Goal: Contribute content: Add original content to the website for others to see

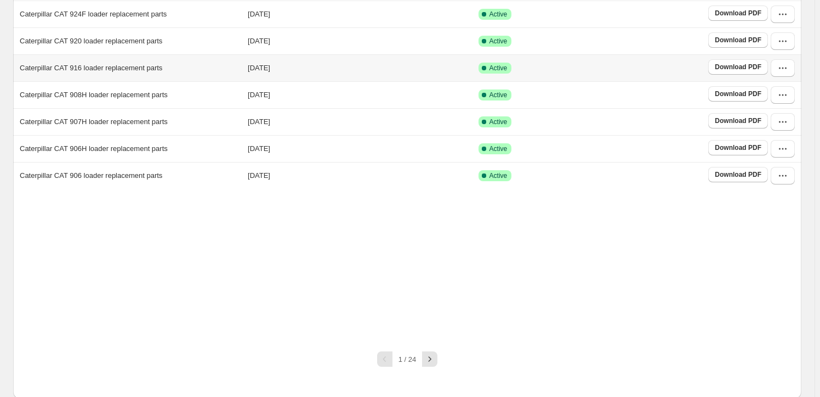
scroll to position [204, 0]
click at [433, 363] on button "button" at bounding box center [429, 357] width 15 height 15
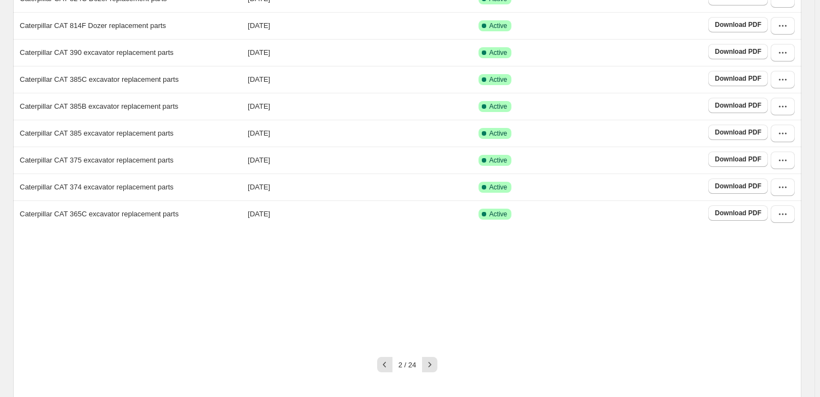
scroll to position [171, 0]
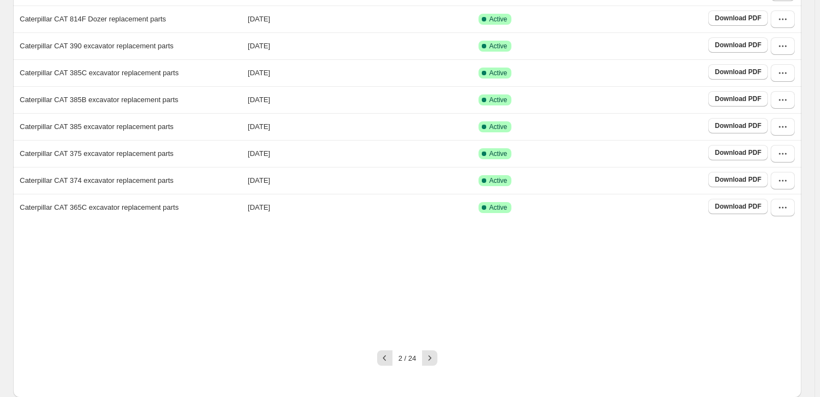
click at [435, 359] on icon "button" at bounding box center [429, 357] width 11 height 11
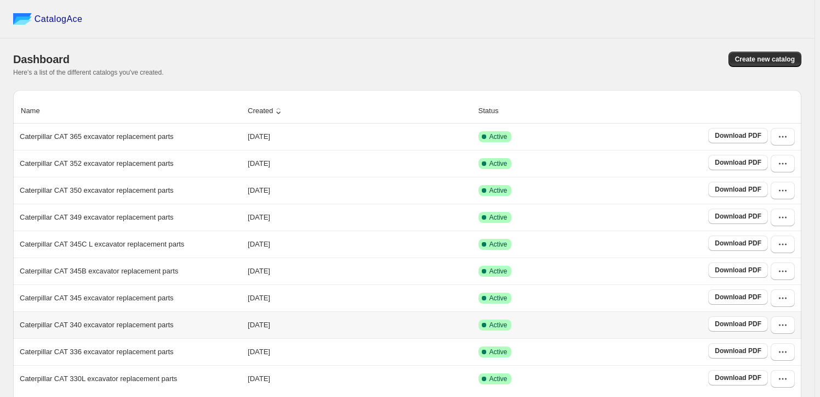
scroll to position [199, 0]
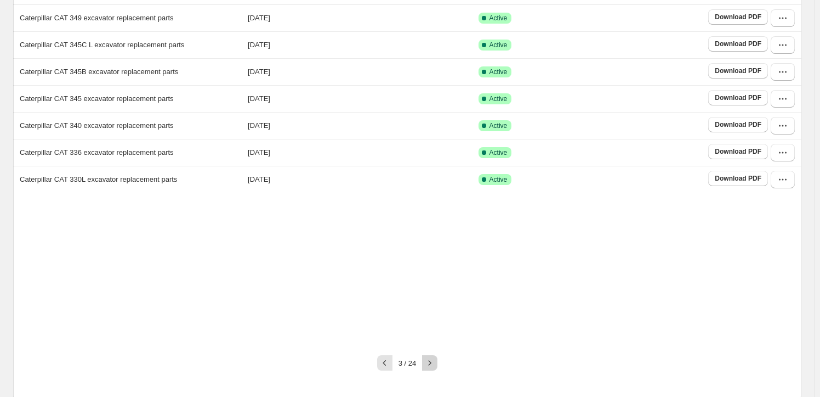
click at [435, 357] on icon "button" at bounding box center [429, 362] width 11 height 11
click at [434, 357] on icon "button" at bounding box center [429, 362] width 11 height 11
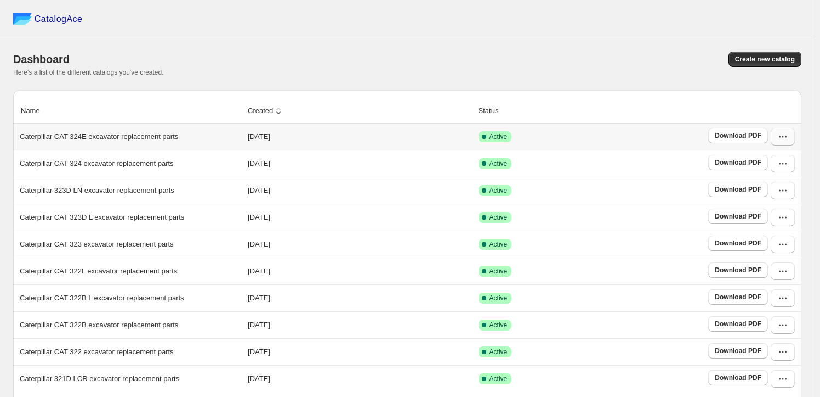
click at [789, 140] on icon "button" at bounding box center [783, 136] width 11 height 11
click at [790, 227] on button "Edit" at bounding box center [781, 236] width 63 height 18
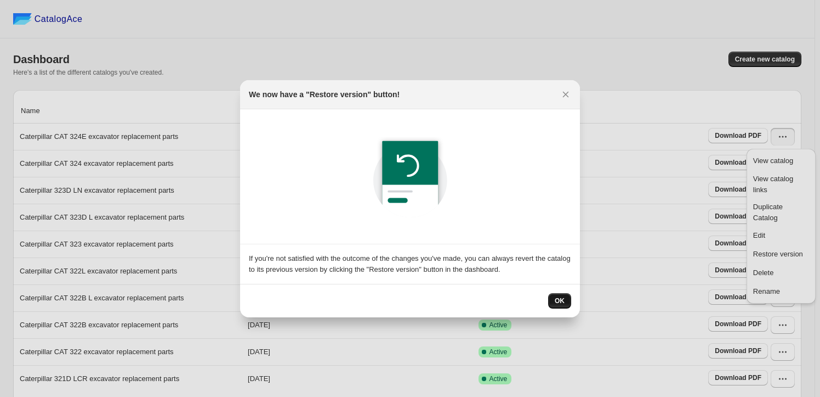
click at [565, 301] on button "OK" at bounding box center [559, 300] width 23 height 15
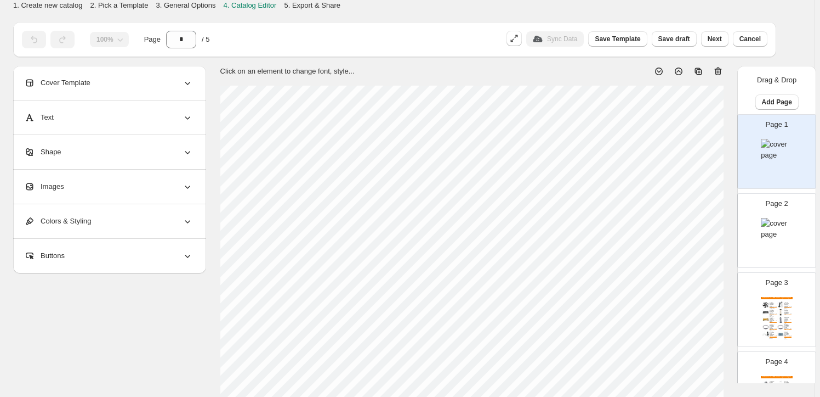
click at [116, 188] on div "Images" at bounding box center [108, 186] width 169 height 34
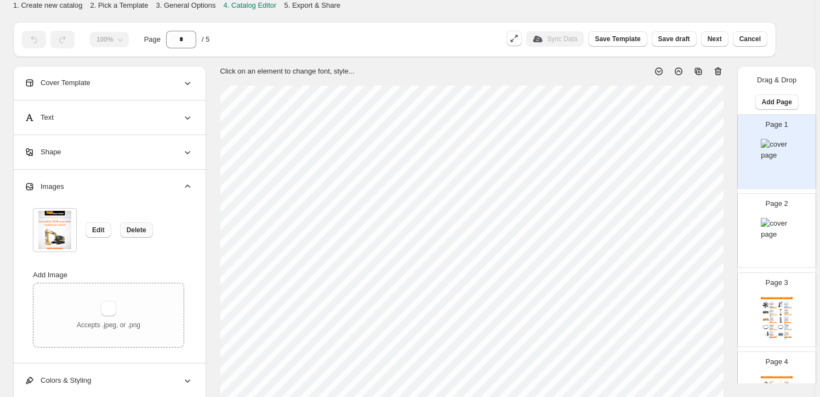
click at [137, 233] on span "Delete" at bounding box center [137, 229] width 20 height 9
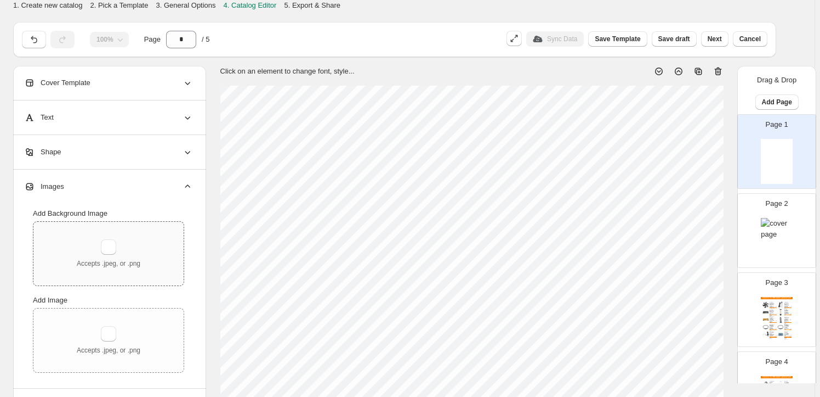
click at [126, 244] on div "Accepts .jpeg, or .png" at bounding box center [109, 253] width 64 height 29
type input "**********"
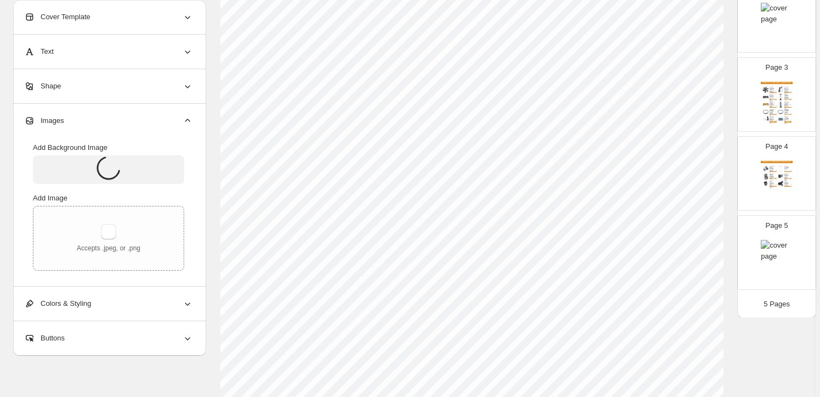
scroll to position [299, 0]
click at [771, 259] on img at bounding box center [777, 251] width 32 height 22
type input "*"
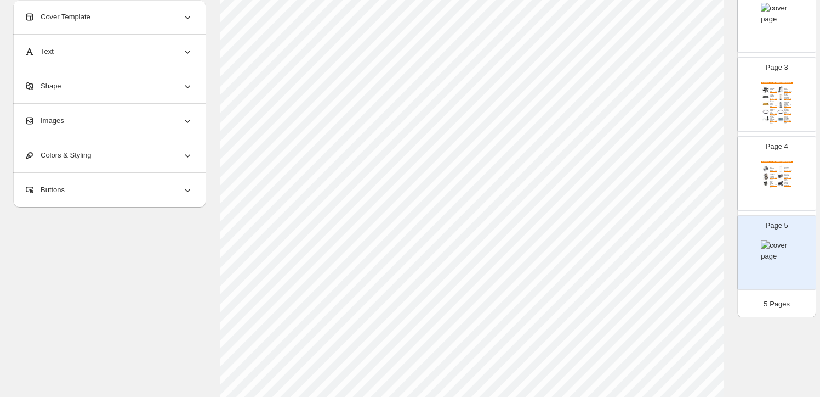
click at [123, 123] on div "Images" at bounding box center [108, 121] width 169 height 34
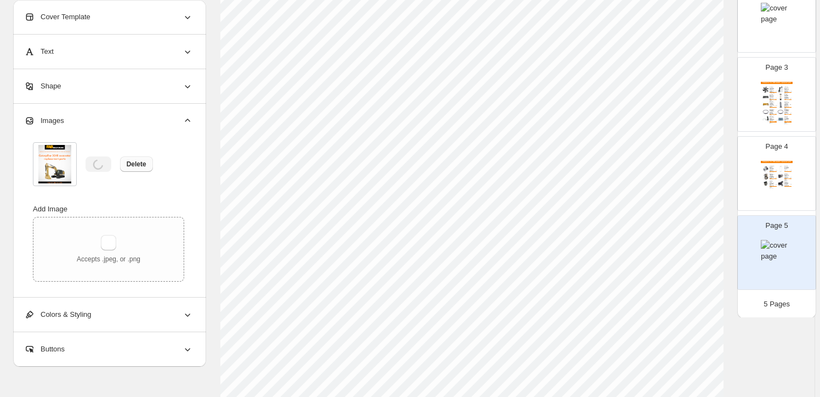
click at [124, 162] on button "Delete" at bounding box center [136, 163] width 33 height 15
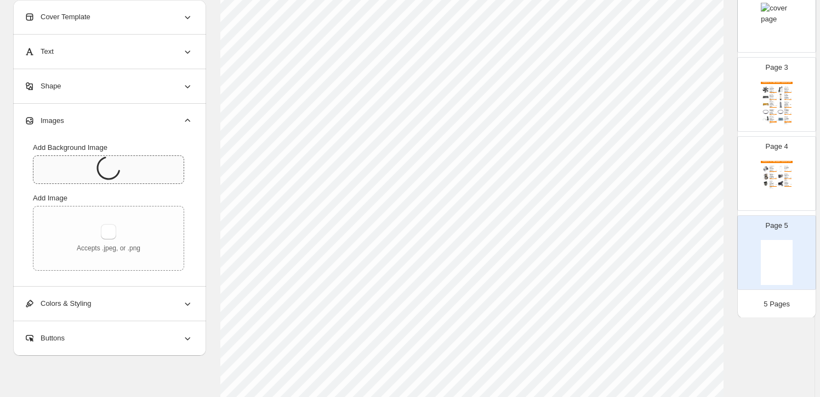
click at [110, 174] on icon at bounding box center [109, 168] width 24 height 24
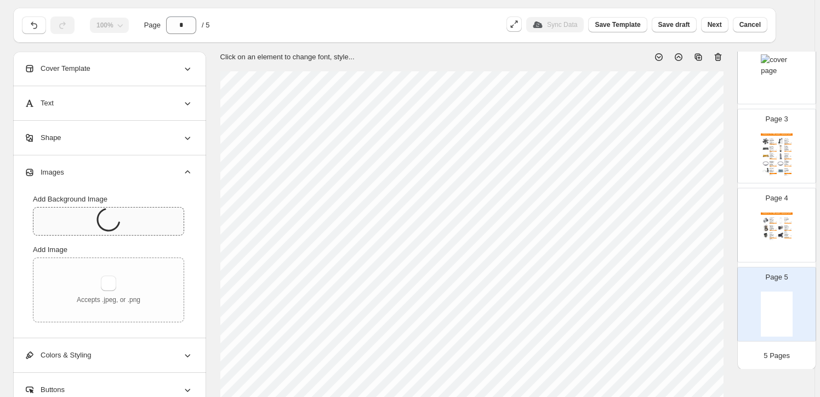
scroll to position [0, 0]
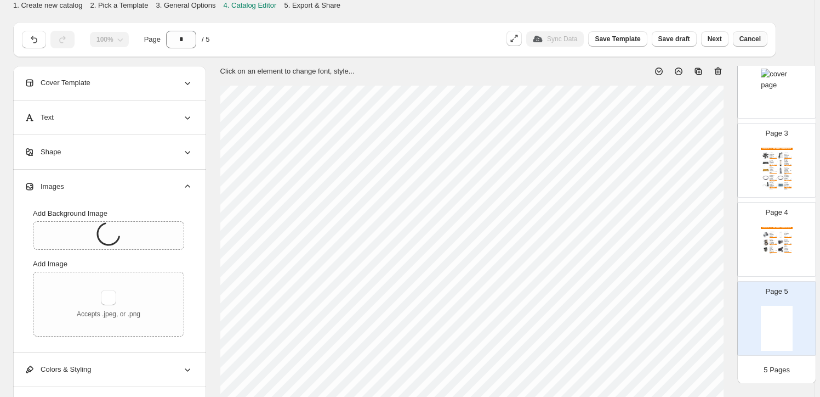
click at [760, 43] on span "Cancel" at bounding box center [750, 39] width 21 height 9
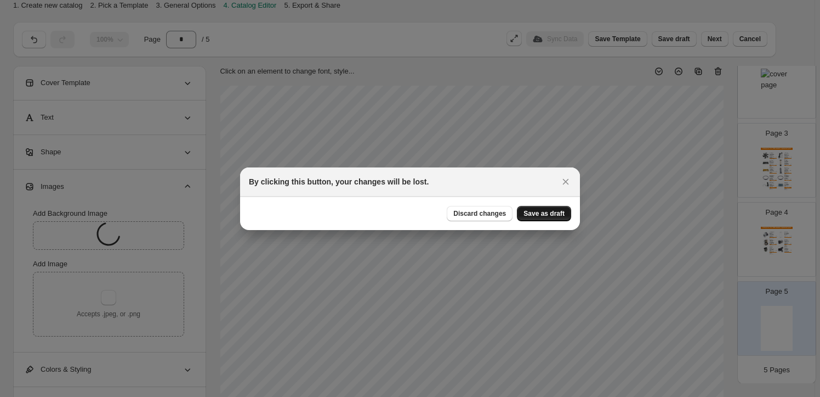
click at [542, 214] on span "Save as draft" at bounding box center [544, 213] width 41 height 9
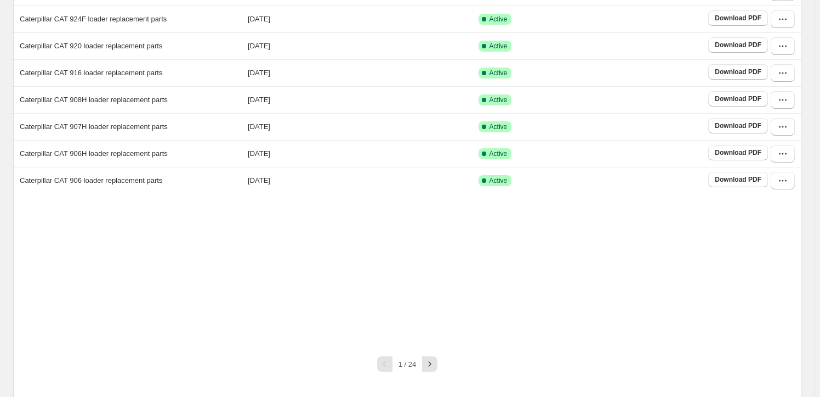
scroll to position [199, 0]
click at [423, 356] on div "1 / 24" at bounding box center [407, 362] width 61 height 15
click at [431, 363] on icon "button" at bounding box center [429, 362] width 11 height 11
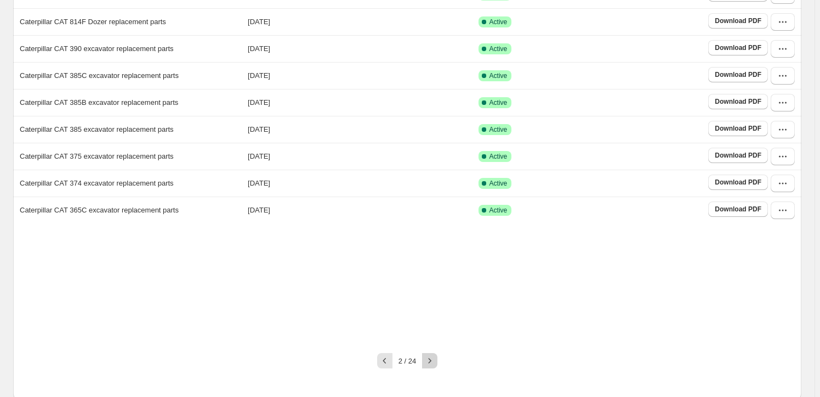
scroll to position [171, 0]
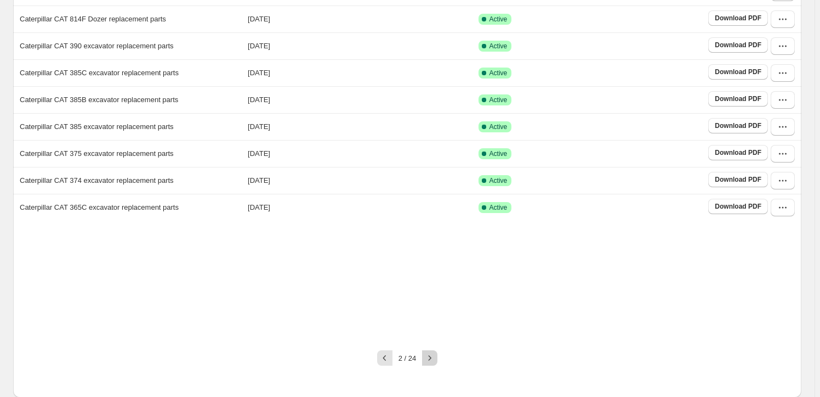
click at [434, 361] on icon "button" at bounding box center [429, 357] width 11 height 11
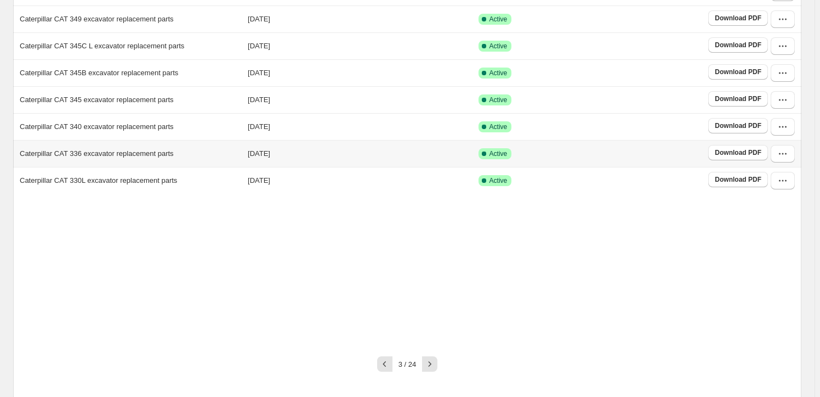
scroll to position [199, 0]
click at [434, 359] on icon "button" at bounding box center [429, 362] width 11 height 11
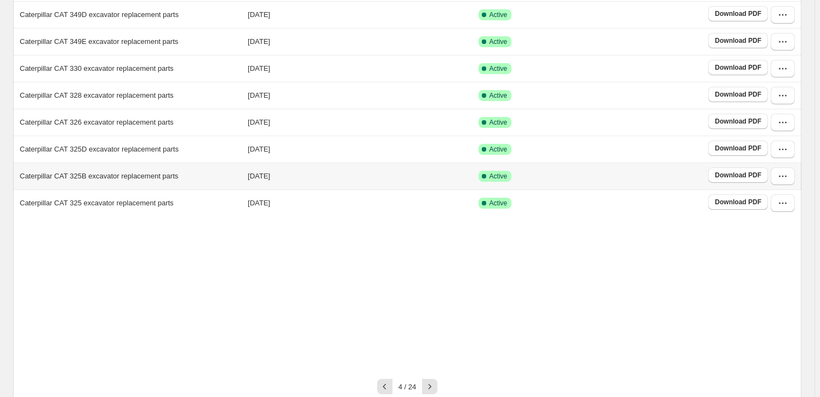
scroll to position [204, 0]
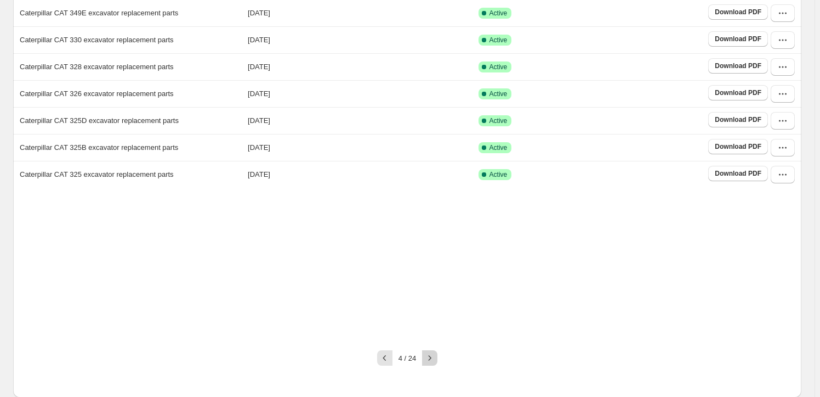
click at [435, 356] on icon "button" at bounding box center [429, 357] width 11 height 11
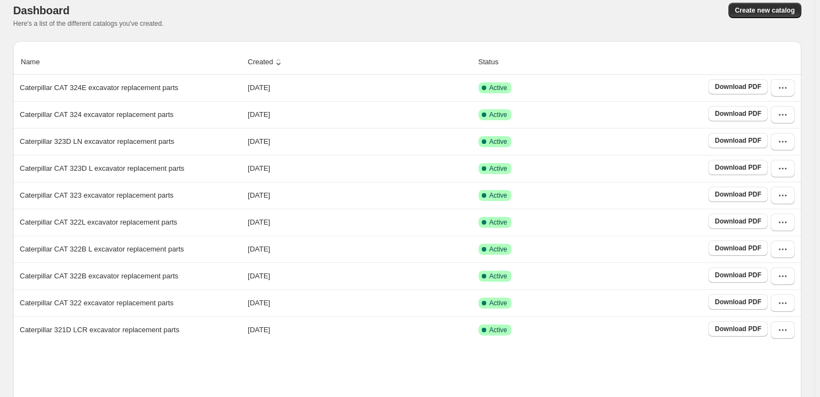
scroll to position [0, 0]
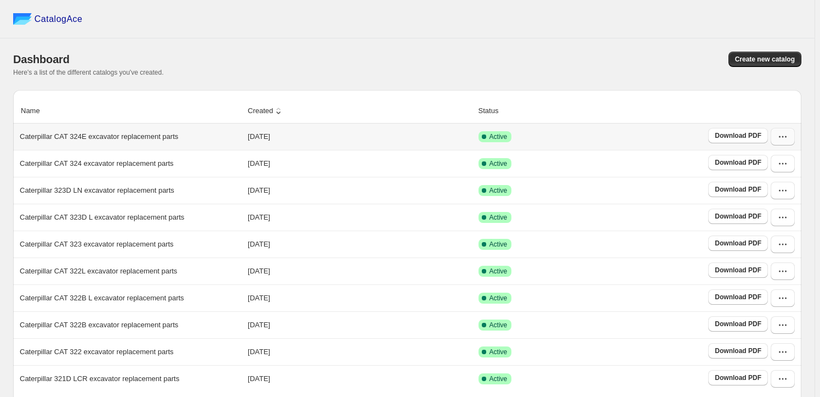
click at [795, 139] on button "button" at bounding box center [783, 137] width 24 height 18
click at [767, 227] on button "Edit" at bounding box center [781, 236] width 63 height 18
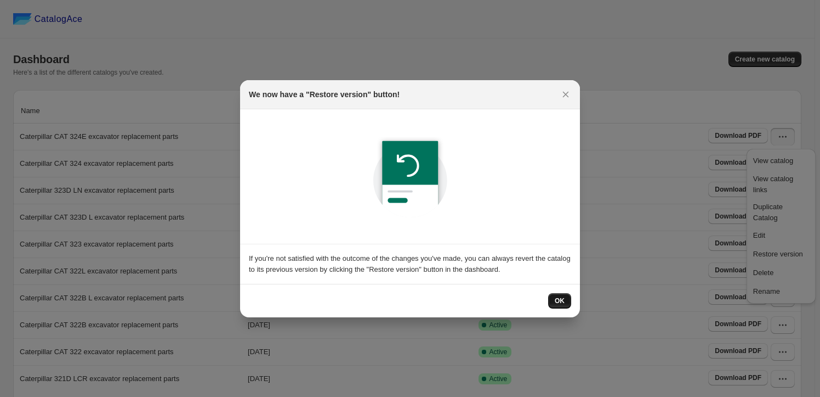
click at [559, 295] on button "OK" at bounding box center [559, 300] width 23 height 15
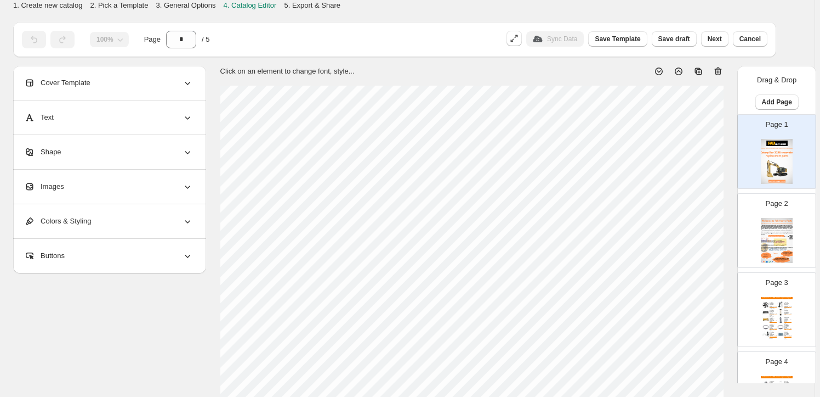
click at [82, 200] on div "Images" at bounding box center [108, 186] width 169 height 34
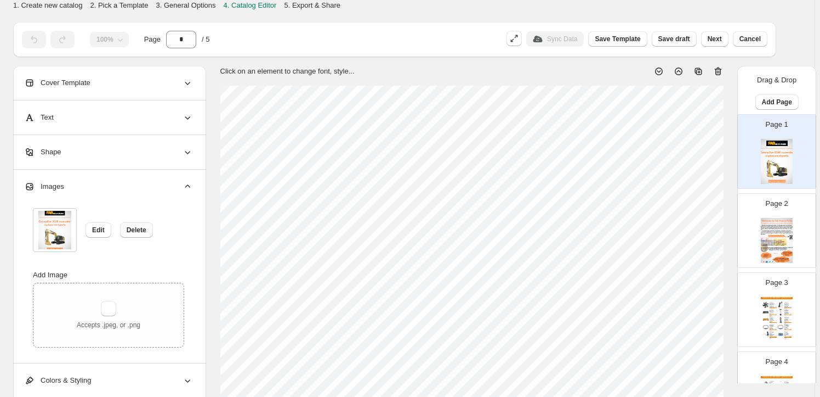
click at [126, 230] on button "Delete" at bounding box center [136, 229] width 33 height 15
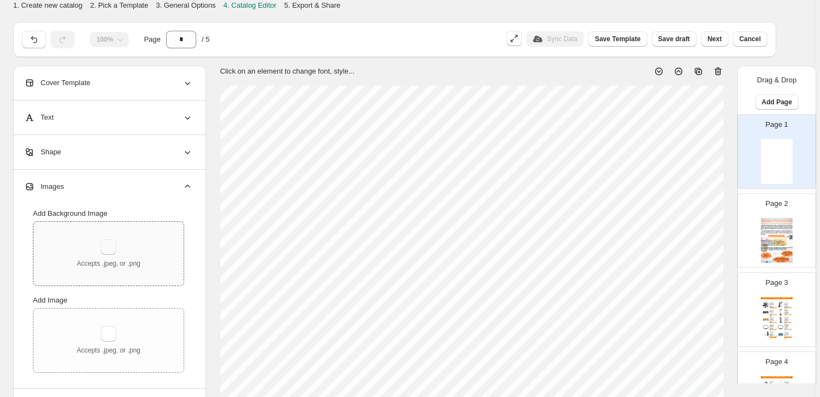
click at [115, 251] on button "button" at bounding box center [108, 246] width 15 height 15
type input "**********"
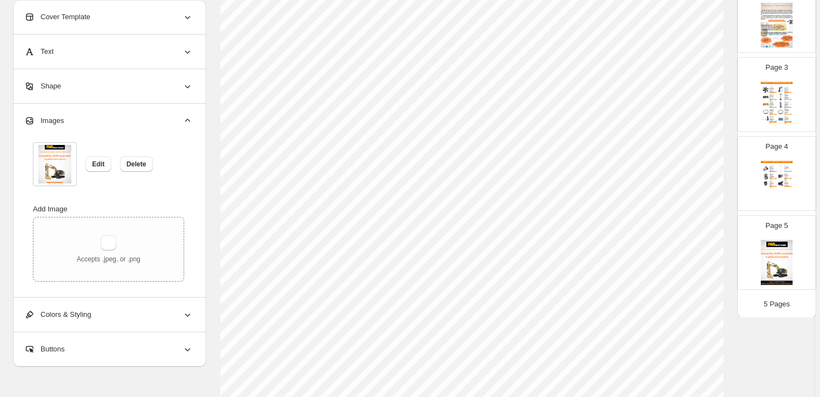
scroll to position [99, 0]
click at [774, 261] on img at bounding box center [777, 262] width 32 height 45
type input "*"
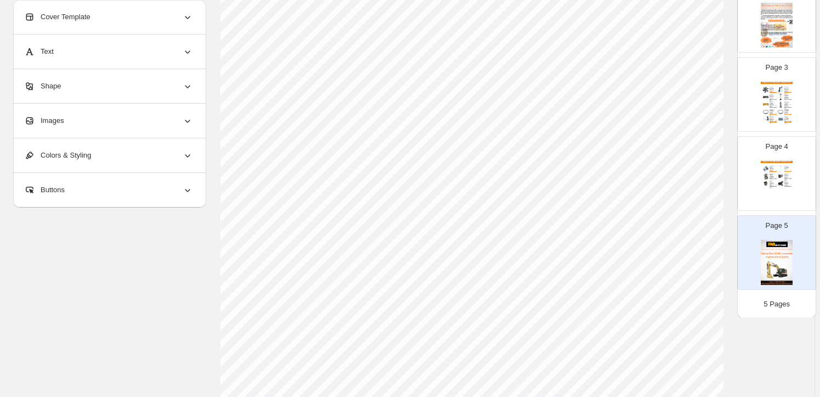
click at [141, 116] on div "Images" at bounding box center [108, 121] width 169 height 34
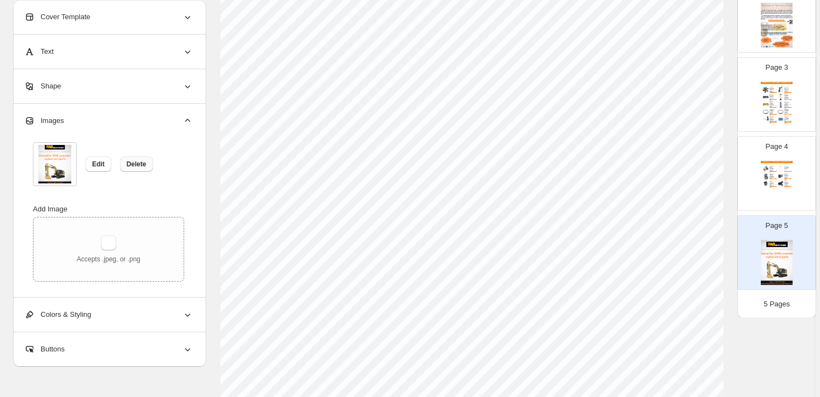
click at [141, 166] on span "Delete" at bounding box center [137, 164] width 20 height 9
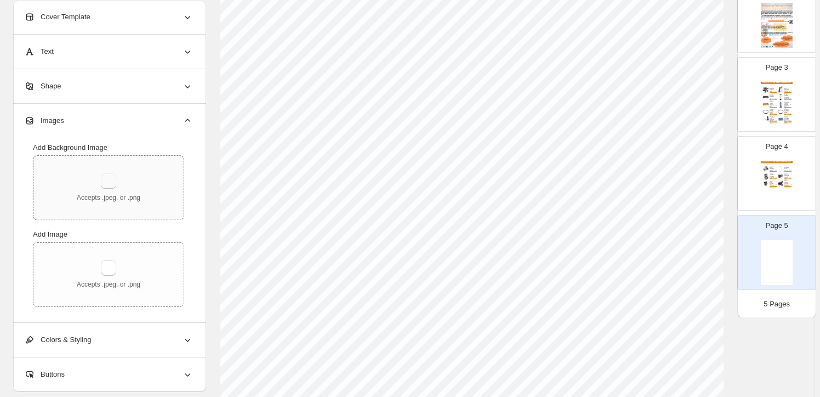
click at [112, 182] on button "button" at bounding box center [108, 180] width 15 height 15
type input "**********"
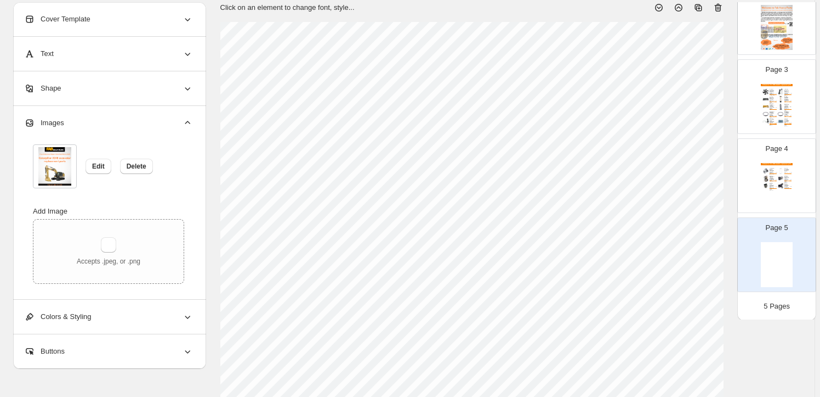
scroll to position [0, 0]
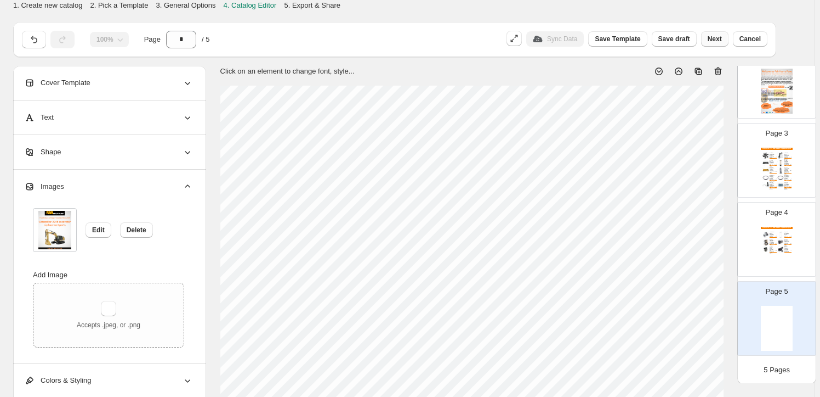
click at [722, 37] on span "Next" at bounding box center [715, 39] width 14 height 9
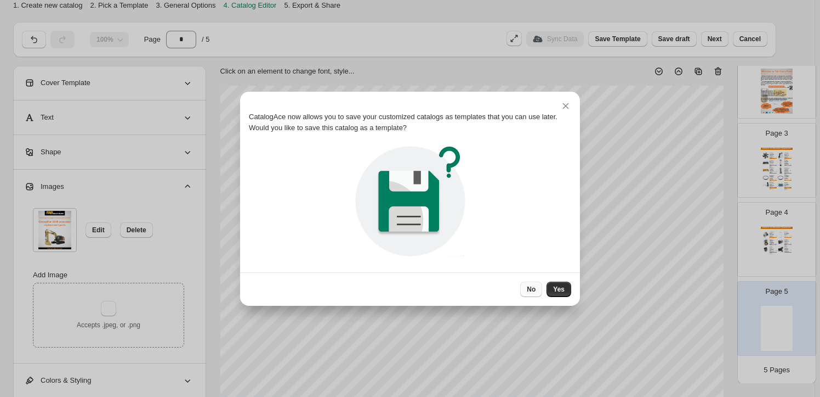
click at [534, 285] on span "No" at bounding box center [531, 289] width 9 height 9
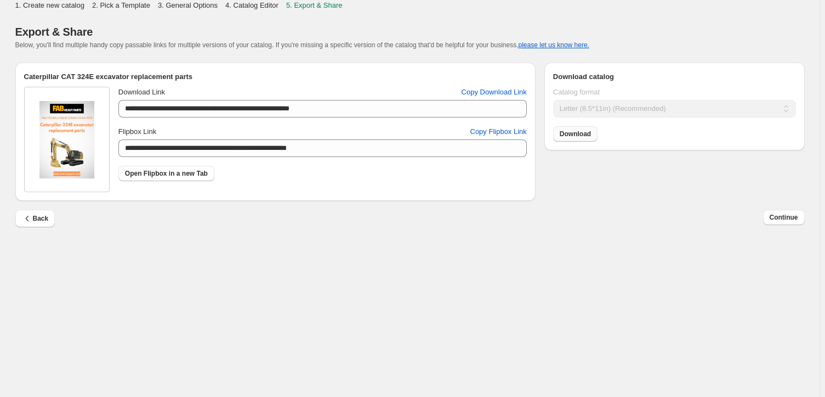
click at [581, 131] on span "Download" at bounding box center [575, 133] width 31 height 9
click at [779, 218] on span "Continue" at bounding box center [784, 217] width 29 height 9
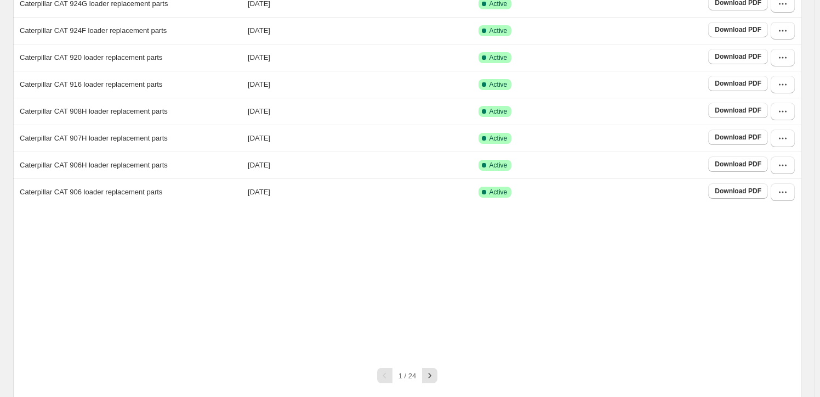
scroll to position [204, 0]
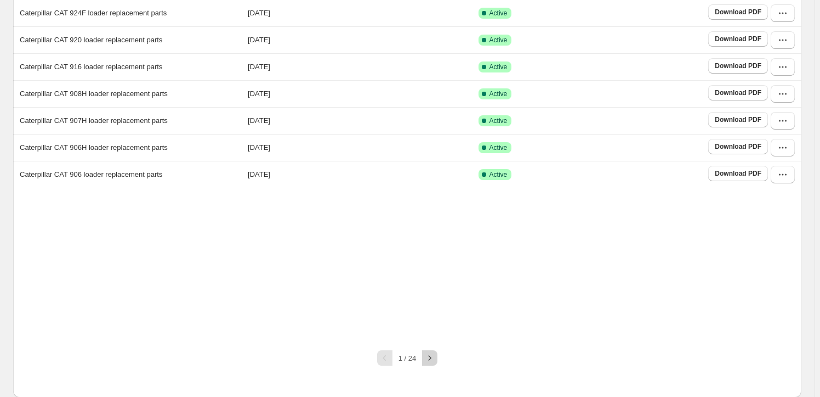
click at [433, 360] on icon "button" at bounding box center [429, 357] width 11 height 11
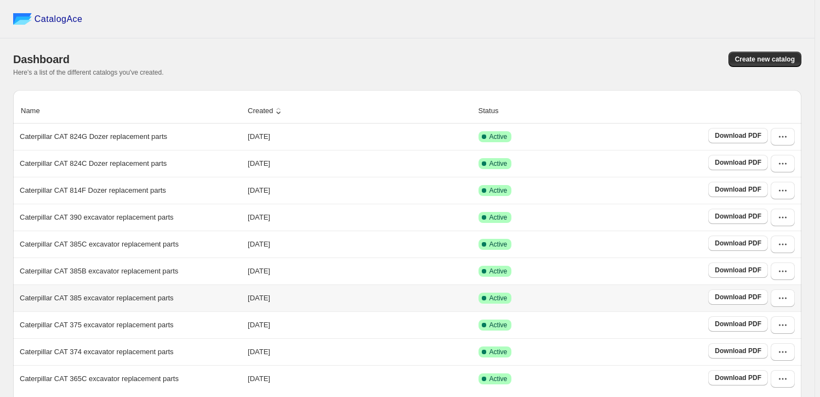
scroll to position [171, 0]
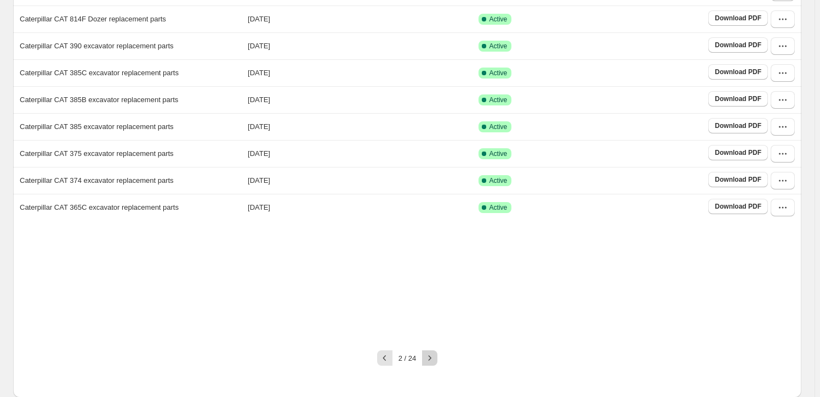
click at [435, 360] on icon "button" at bounding box center [429, 357] width 11 height 11
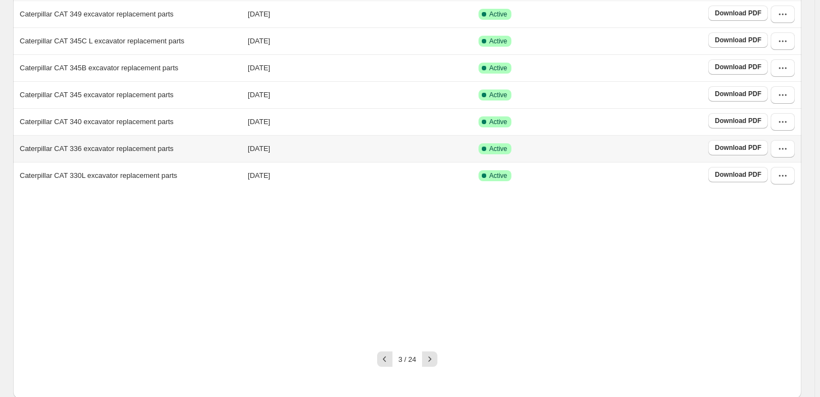
scroll to position [204, 0]
click at [431, 361] on icon "button" at bounding box center [429, 357] width 11 height 11
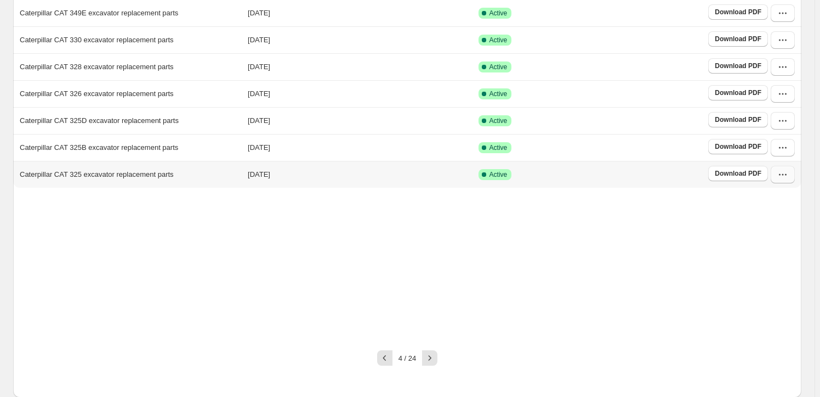
click at [795, 173] on button "button" at bounding box center [783, 175] width 24 height 18
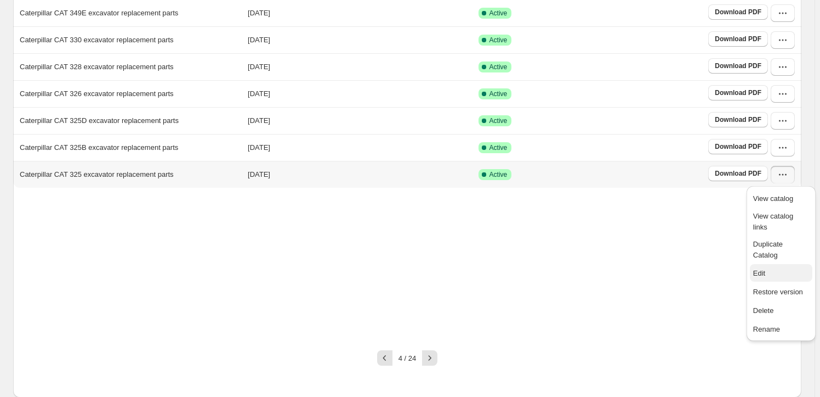
click at [778, 268] on span "Edit" at bounding box center [782, 273] width 56 height 11
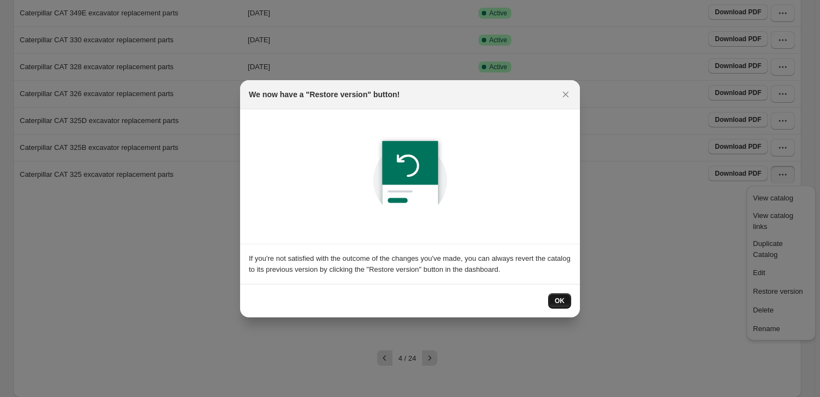
click at [559, 302] on span "OK" at bounding box center [560, 300] width 10 height 9
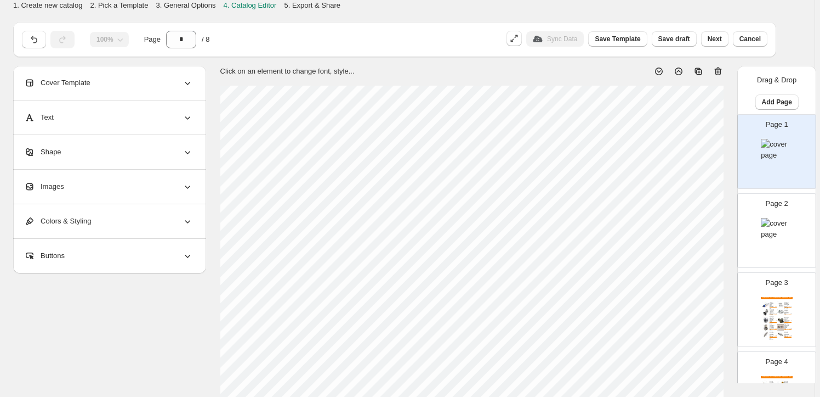
click at [106, 192] on div "Images" at bounding box center [108, 186] width 169 height 34
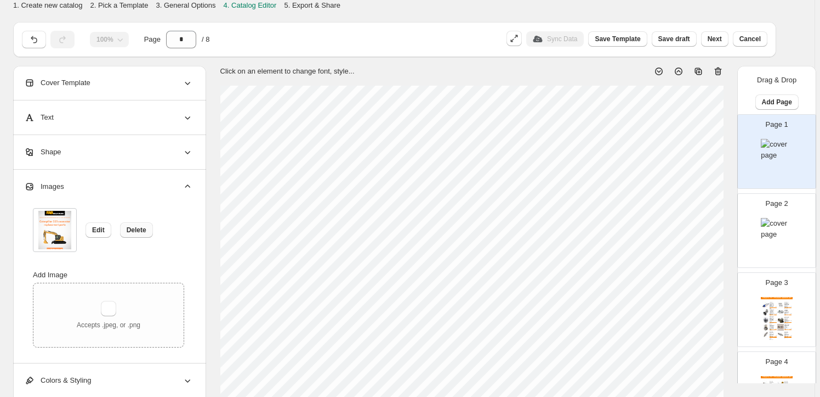
click at [140, 231] on span "Delete" at bounding box center [137, 229] width 20 height 9
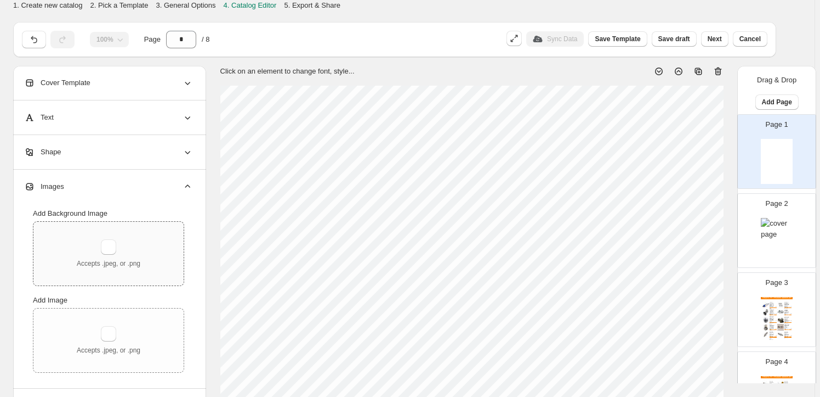
click at [131, 246] on div "Accepts .jpeg, or .png" at bounding box center [109, 253] width 64 height 29
type input "**********"
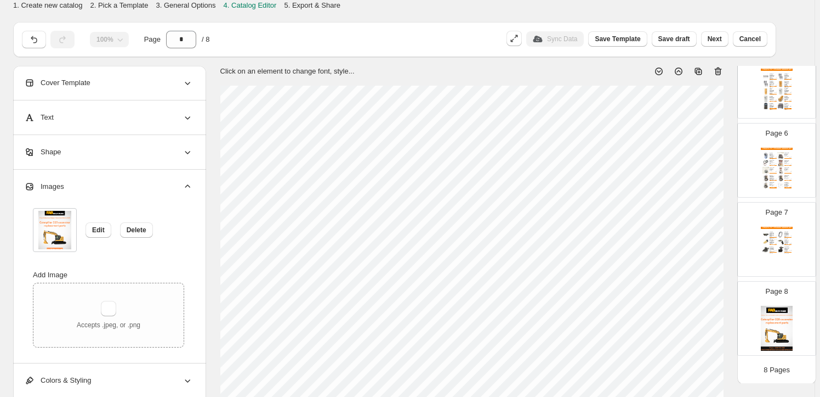
click at [799, 26] on div "100% Page * / 8 Sync Data Save Template Save draft Next Cancel" at bounding box center [407, 39] width 789 height 35
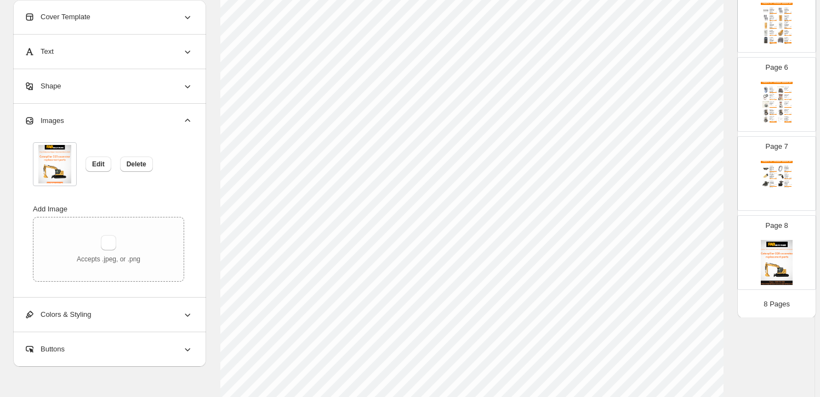
scroll to position [249, 0]
click at [771, 251] on img at bounding box center [777, 262] width 32 height 45
type input "*"
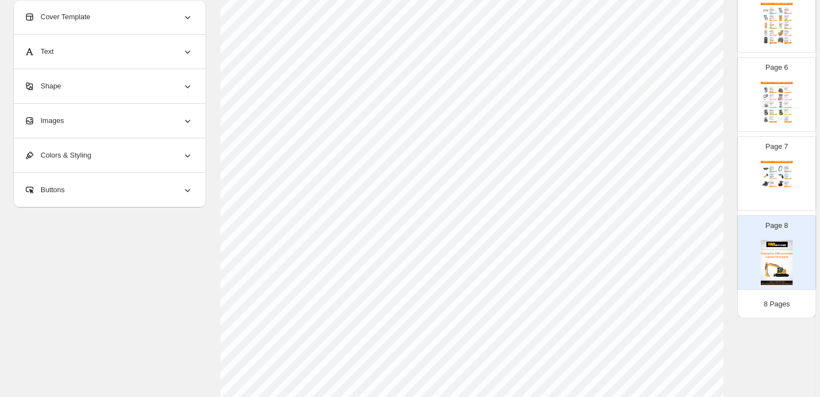
click at [98, 125] on div "Images" at bounding box center [108, 121] width 169 height 34
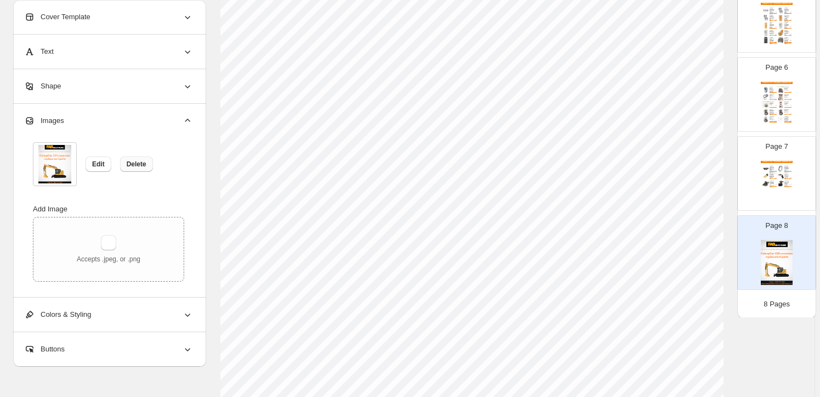
click at [122, 165] on button "Delete" at bounding box center [136, 163] width 33 height 15
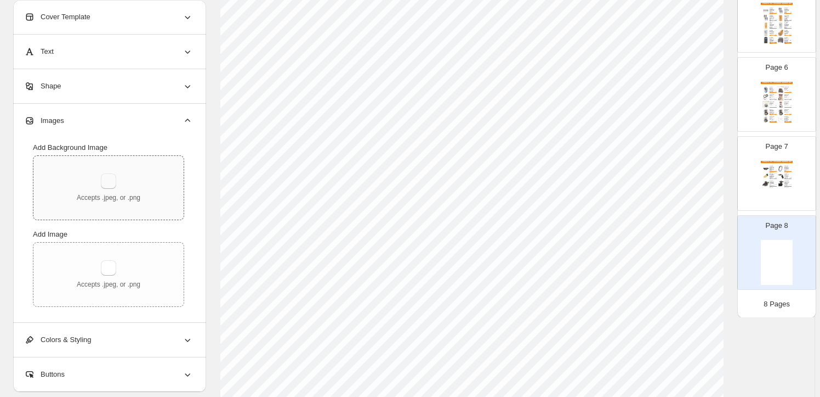
click at [103, 177] on button "button" at bounding box center [108, 180] width 15 height 15
type input "**********"
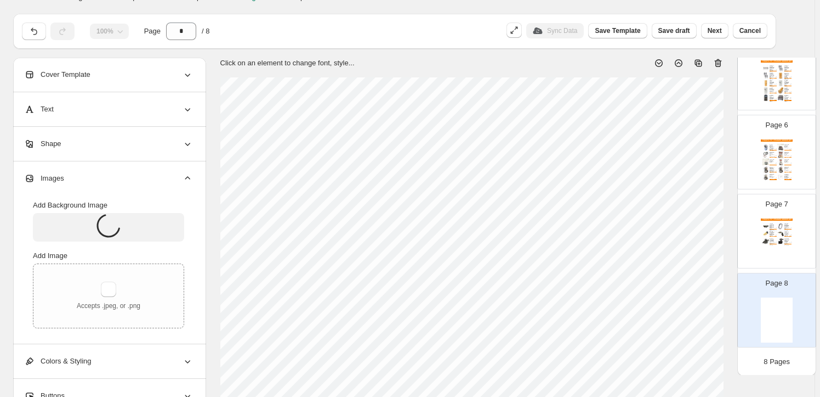
scroll to position [0, 0]
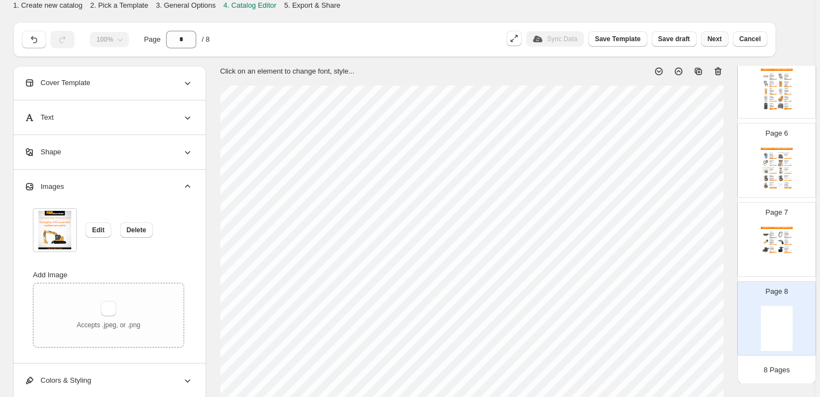
click at [714, 42] on span "Next" at bounding box center [715, 39] width 14 height 9
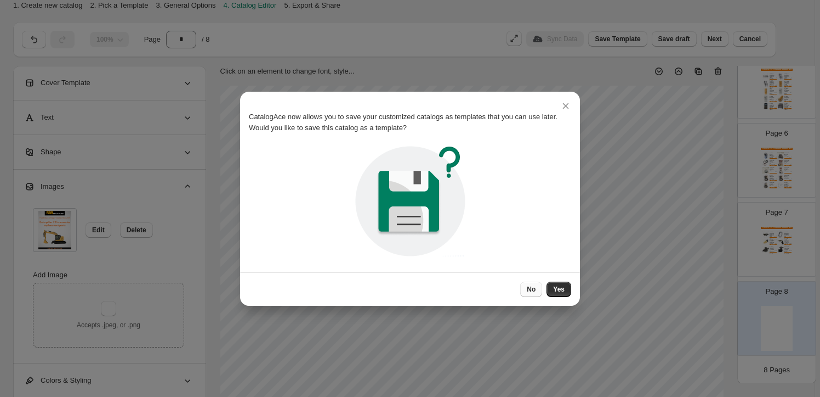
click at [530, 288] on span "No" at bounding box center [531, 289] width 9 height 9
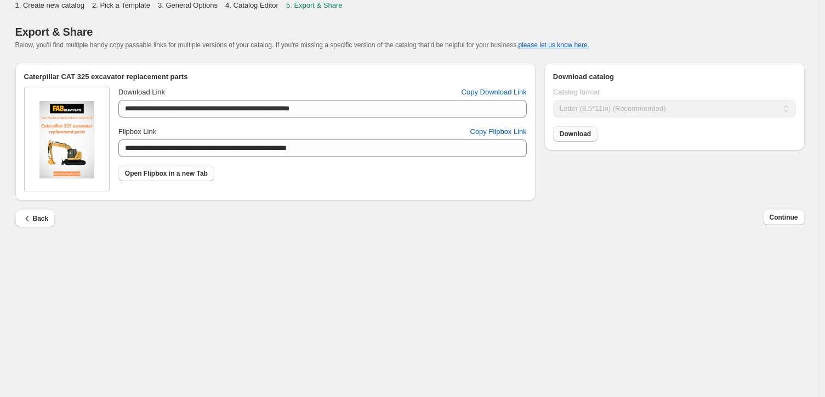
click at [576, 136] on span "Download" at bounding box center [575, 133] width 31 height 9
click at [791, 218] on span "Continue" at bounding box center [784, 217] width 29 height 9
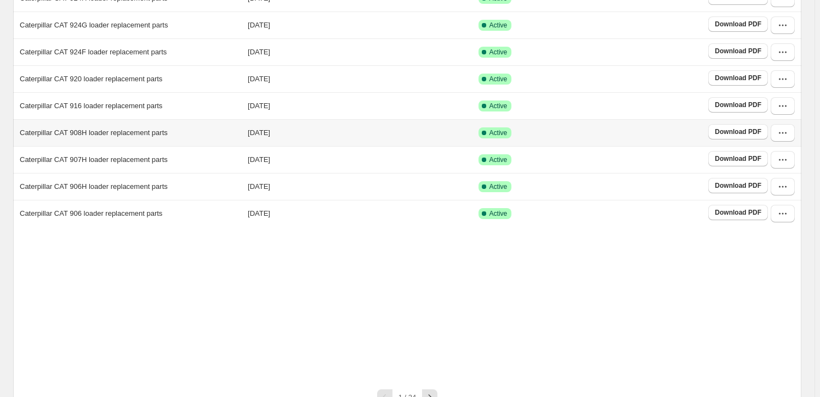
scroll to position [199, 0]
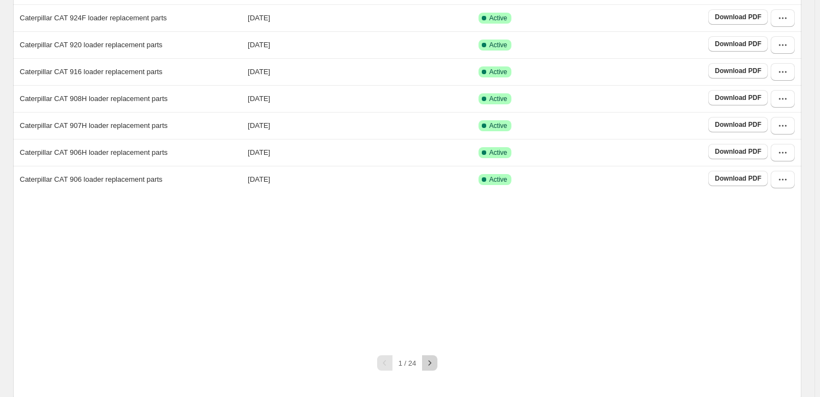
click at [433, 365] on icon "button" at bounding box center [429, 362] width 11 height 11
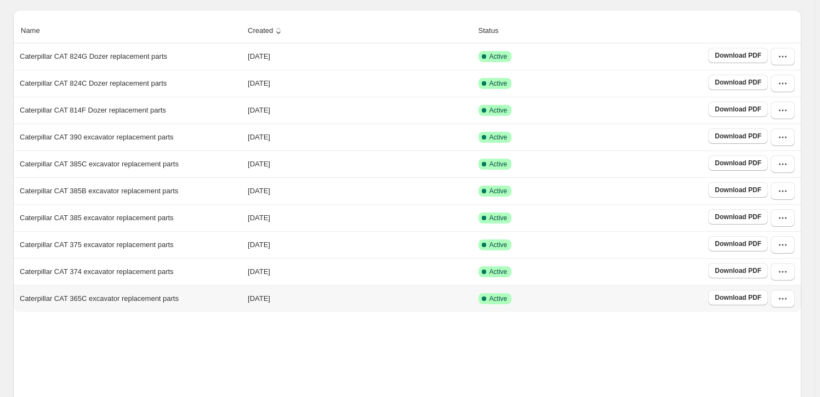
scroll to position [171, 0]
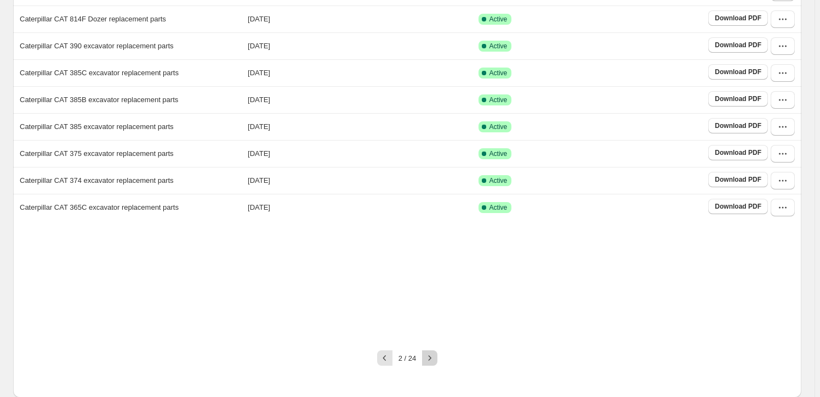
click at [437, 363] on button "button" at bounding box center [429, 357] width 15 height 15
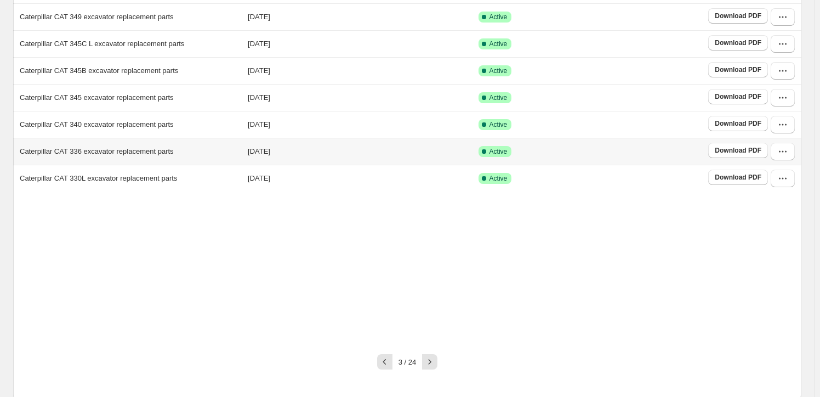
scroll to position [204, 0]
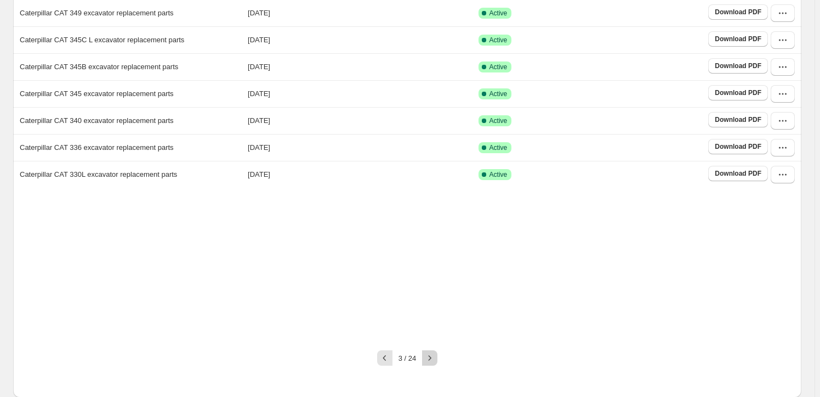
click at [433, 355] on icon "button" at bounding box center [429, 357] width 11 height 11
click at [789, 147] on icon "button" at bounding box center [783, 147] width 11 height 11
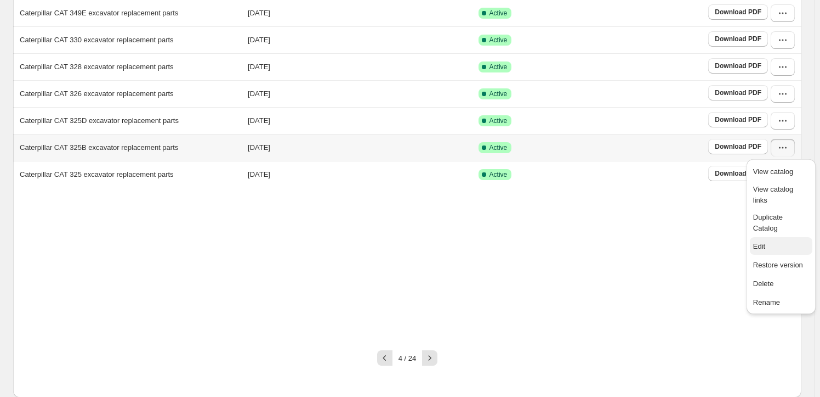
click at [772, 241] on span "Edit" at bounding box center [782, 246] width 56 height 11
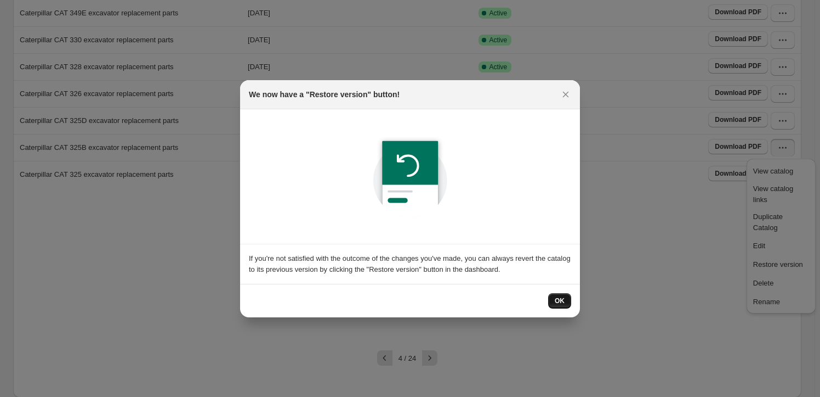
click at [563, 302] on span "OK" at bounding box center [560, 300] width 10 height 9
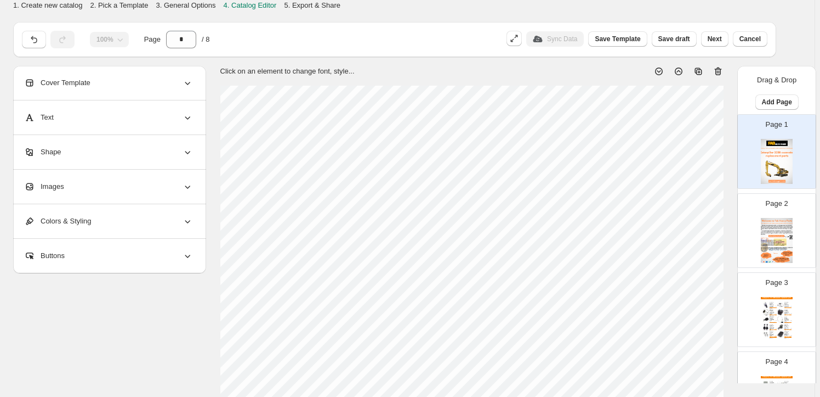
click at [120, 178] on div "Images" at bounding box center [108, 186] width 169 height 34
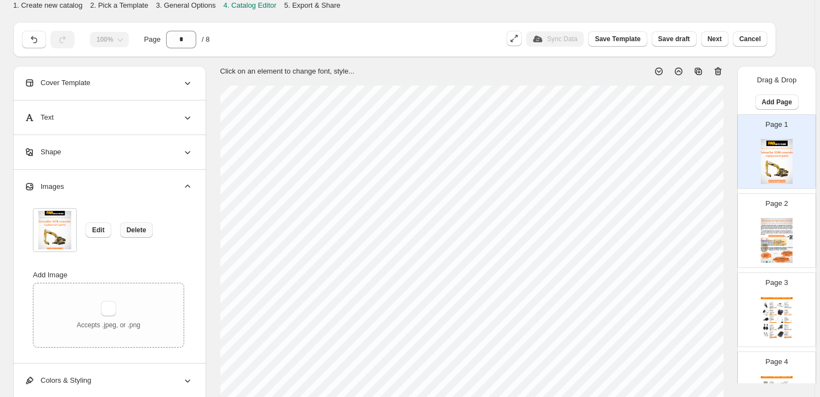
click at [143, 235] on button "Delete" at bounding box center [136, 229] width 33 height 15
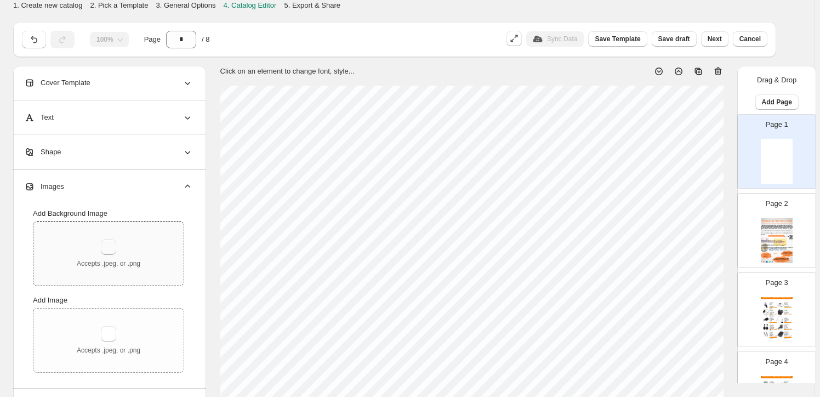
click at [110, 246] on button "button" at bounding box center [108, 246] width 15 height 15
type input "**********"
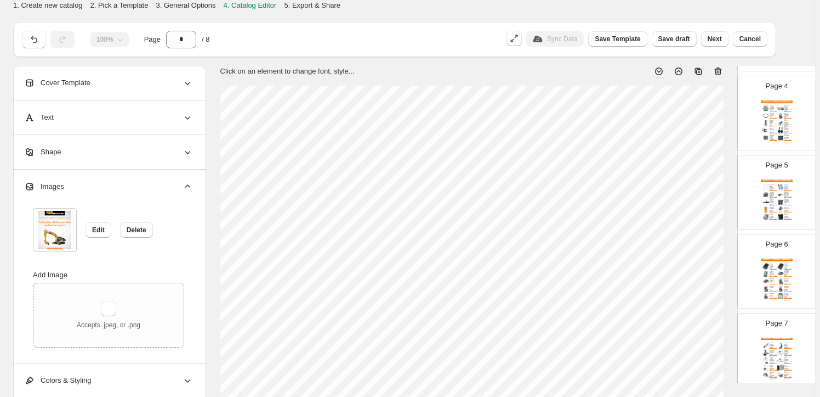
scroll to position [386, 0]
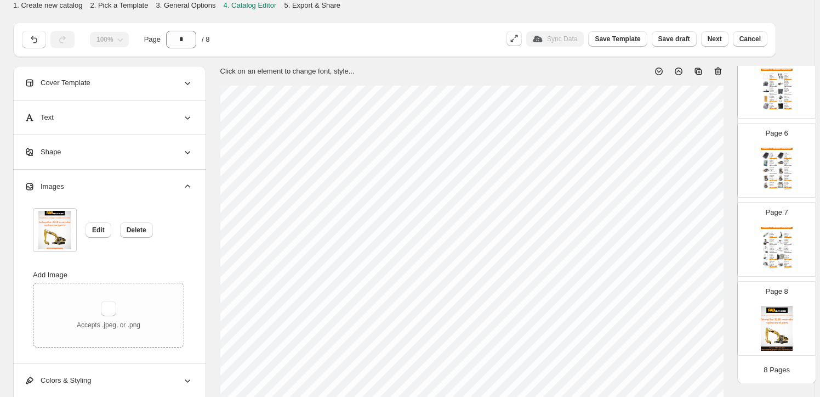
click at [783, 292] on p "Page 8" at bounding box center [777, 291] width 22 height 11
type input "*"
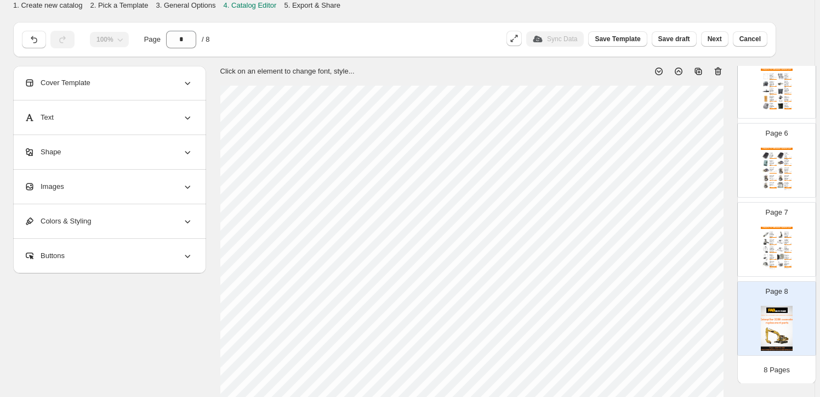
click at [135, 190] on div "Images" at bounding box center [108, 186] width 169 height 34
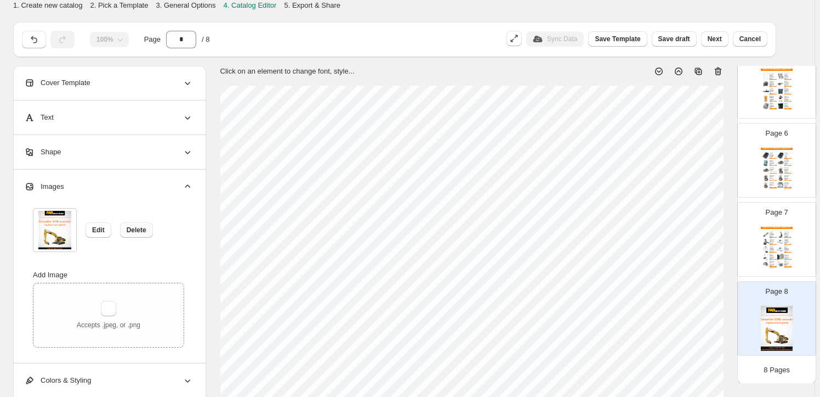
click at [148, 227] on button "Delete" at bounding box center [136, 229] width 33 height 15
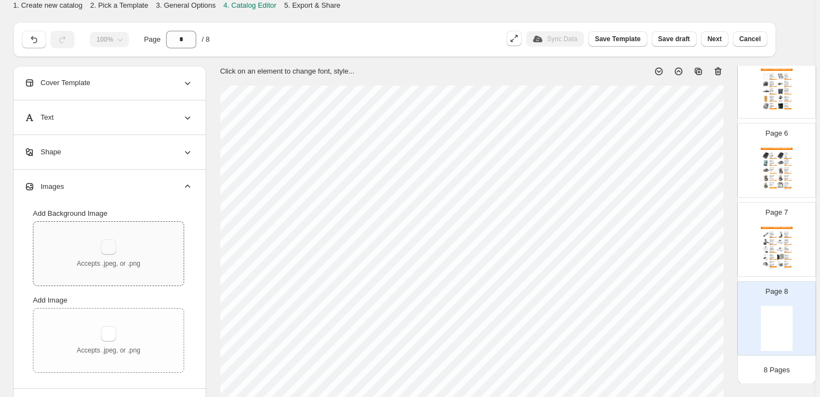
click at [111, 251] on button "button" at bounding box center [108, 246] width 15 height 15
type input "**********"
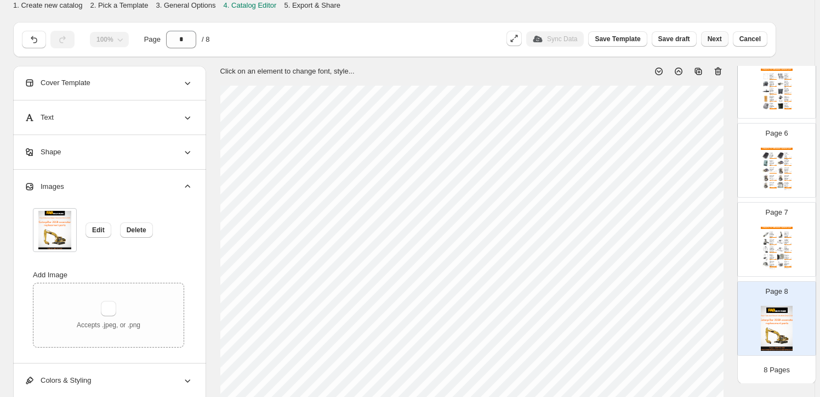
click at [719, 43] on button "Next" at bounding box center [714, 38] width 27 height 15
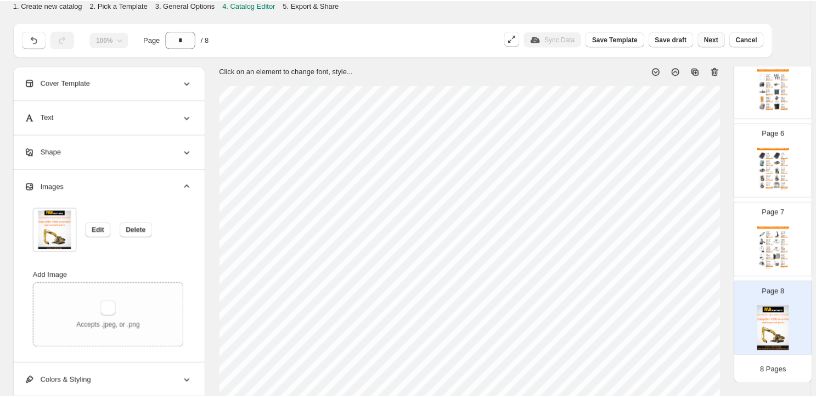
scroll to position [0, 0]
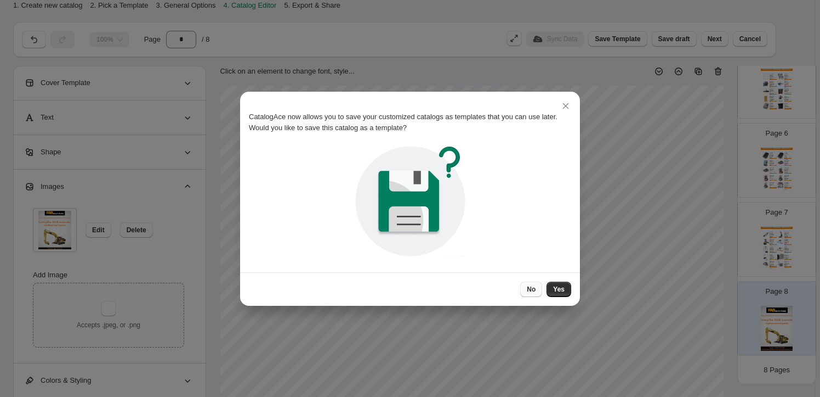
click at [534, 285] on span "No" at bounding box center [531, 289] width 9 height 9
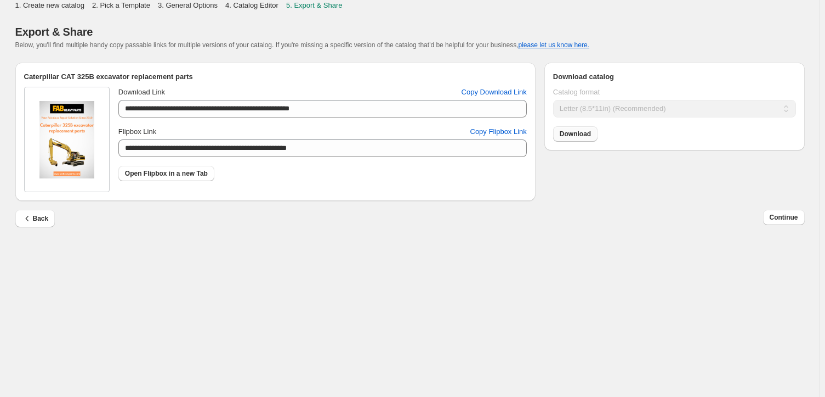
click at [570, 141] on link "Download" at bounding box center [575, 133] width 44 height 15
click at [788, 214] on span "Continue" at bounding box center [784, 217] width 29 height 9
